Goal: Task Accomplishment & Management: Manage account settings

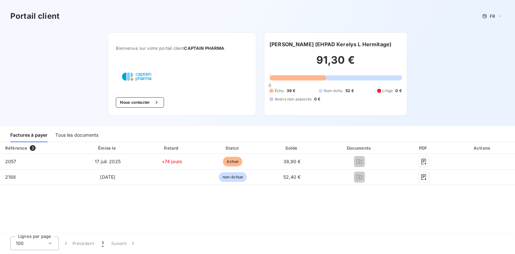
click at [78, 132] on div "Tous les documents" at bounding box center [76, 136] width 43 height 14
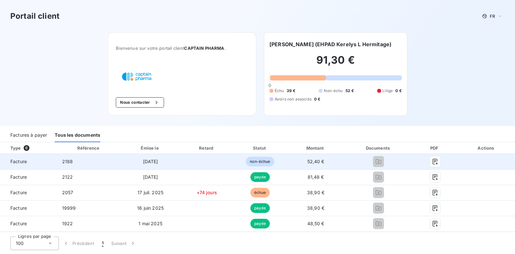
click at [179, 161] on td "10 oct. 2025" at bounding box center [150, 162] width 58 height 16
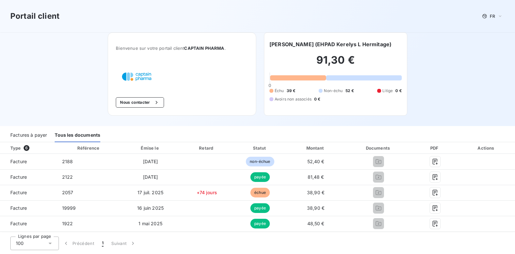
scroll to position [14, 0]
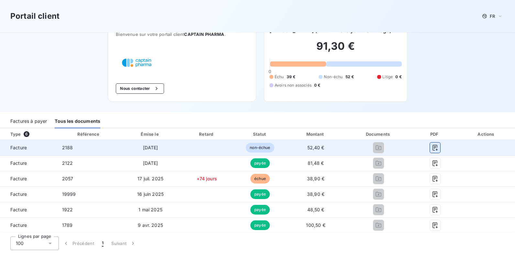
click at [438, 145] on icon "button" at bounding box center [434, 147] width 6 height 6
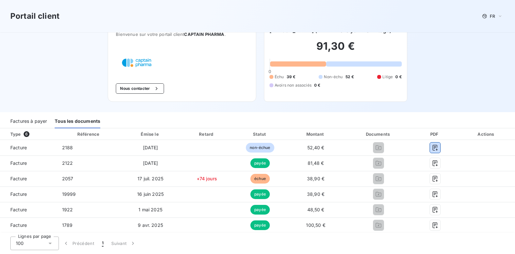
click at [31, 119] on div "Factures à payer" at bounding box center [28, 122] width 37 height 14
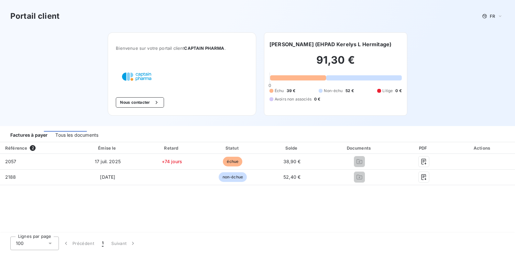
scroll to position [0, 0]
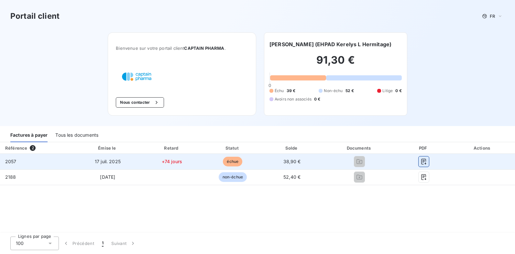
click at [427, 162] on icon "button" at bounding box center [423, 161] width 6 height 6
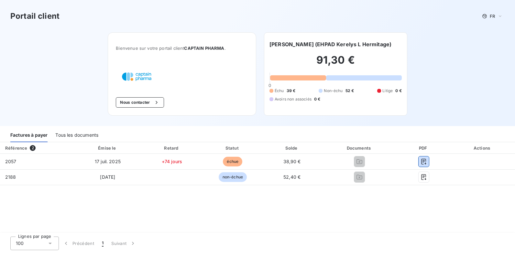
click at [82, 134] on div "Tous les documents" at bounding box center [76, 136] width 43 height 14
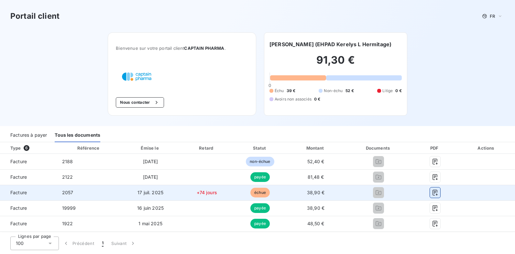
click at [440, 188] on button "button" at bounding box center [435, 192] width 10 height 10
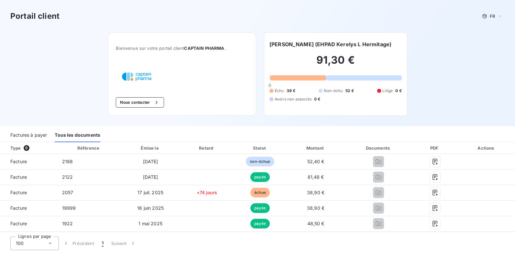
click at [485, 78] on div "Portail client FR Bienvenue sur votre portail client CAPTAIN PHARMA . Nous cont…" at bounding box center [257, 63] width 515 height 126
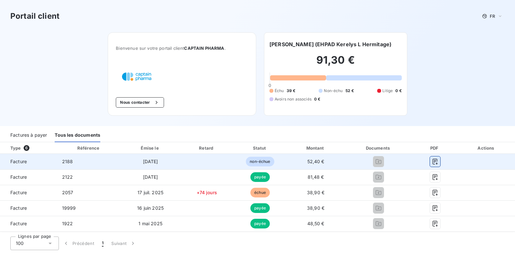
click at [437, 160] on icon "button" at bounding box center [434, 162] width 5 height 6
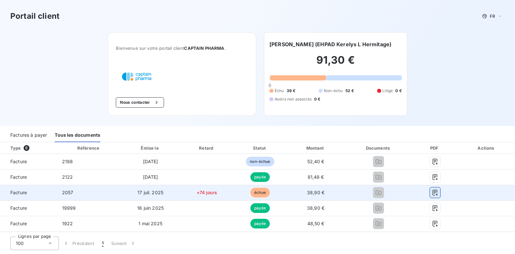
click at [438, 191] on icon "button" at bounding box center [434, 192] width 6 height 6
